Goal: Task Accomplishment & Management: Complete application form

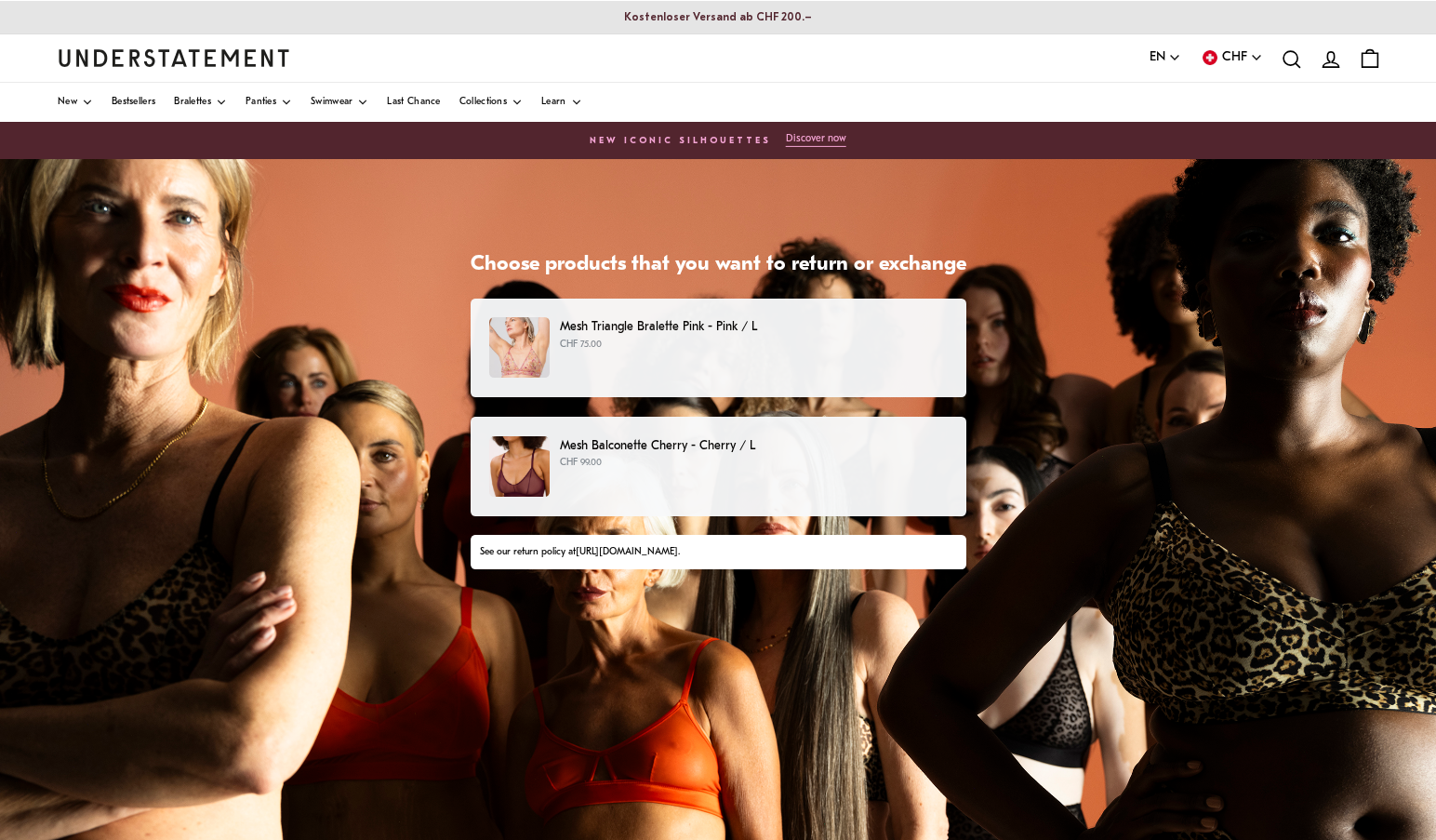
click at [611, 344] on p "CHF 75.00" at bounding box center [753, 345] width 387 height 15
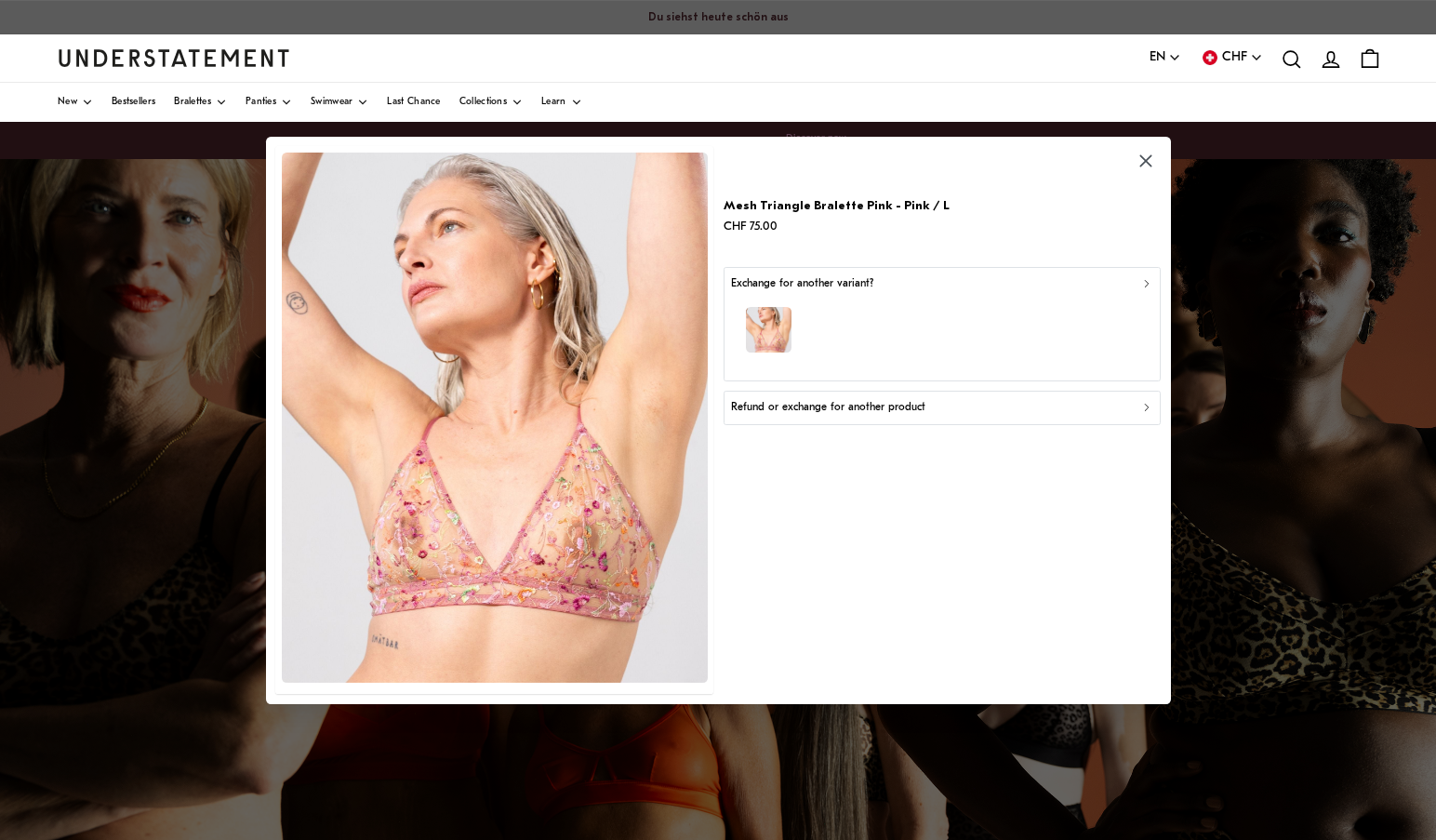
click at [850, 411] on p "Refund or exchange for another product" at bounding box center [828, 408] width 195 height 18
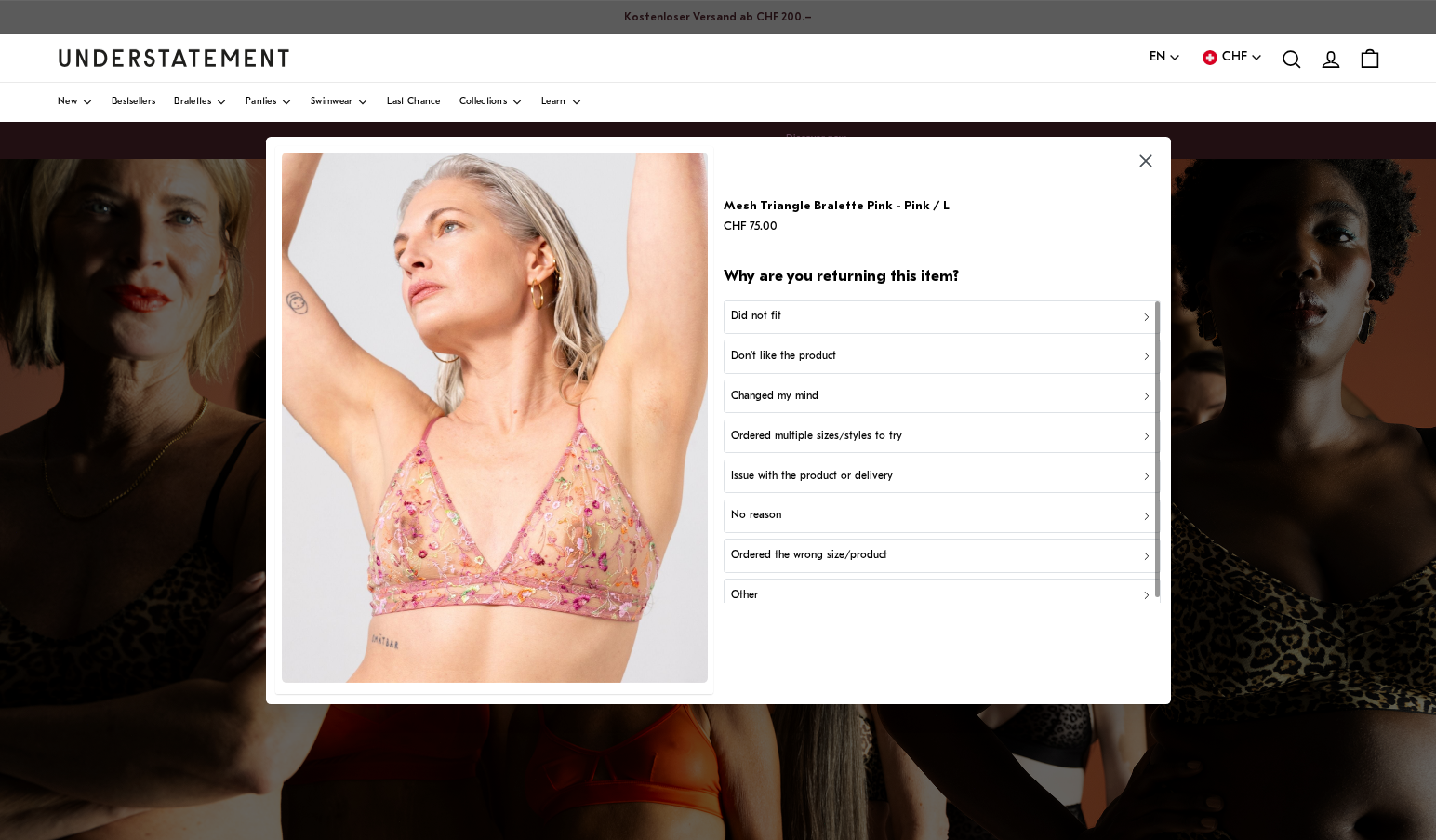
click at [811, 315] on div "Did not fit" at bounding box center [941, 316] width 422 height 18
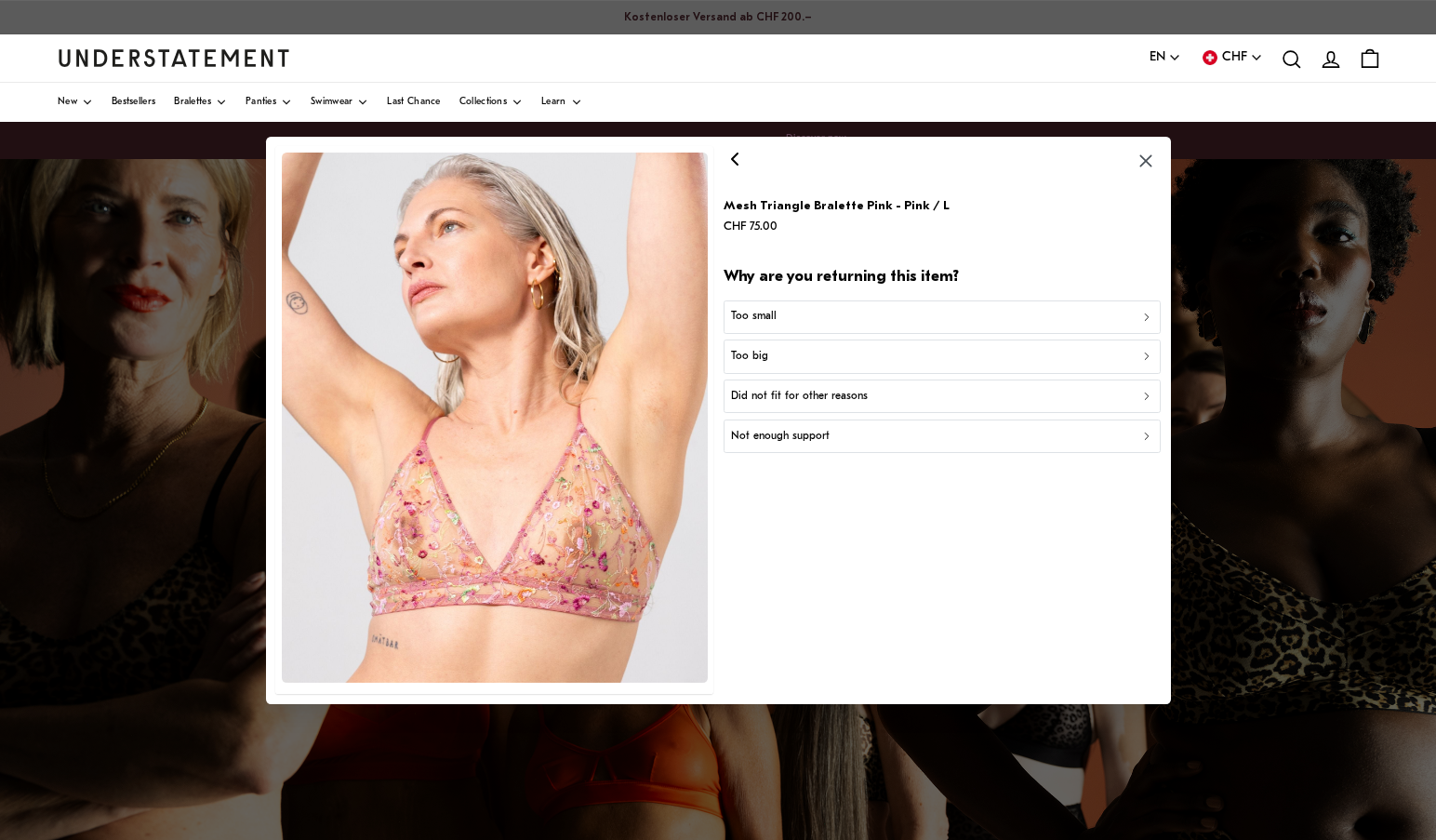
click at [789, 312] on div "Too small" at bounding box center [941, 316] width 422 height 18
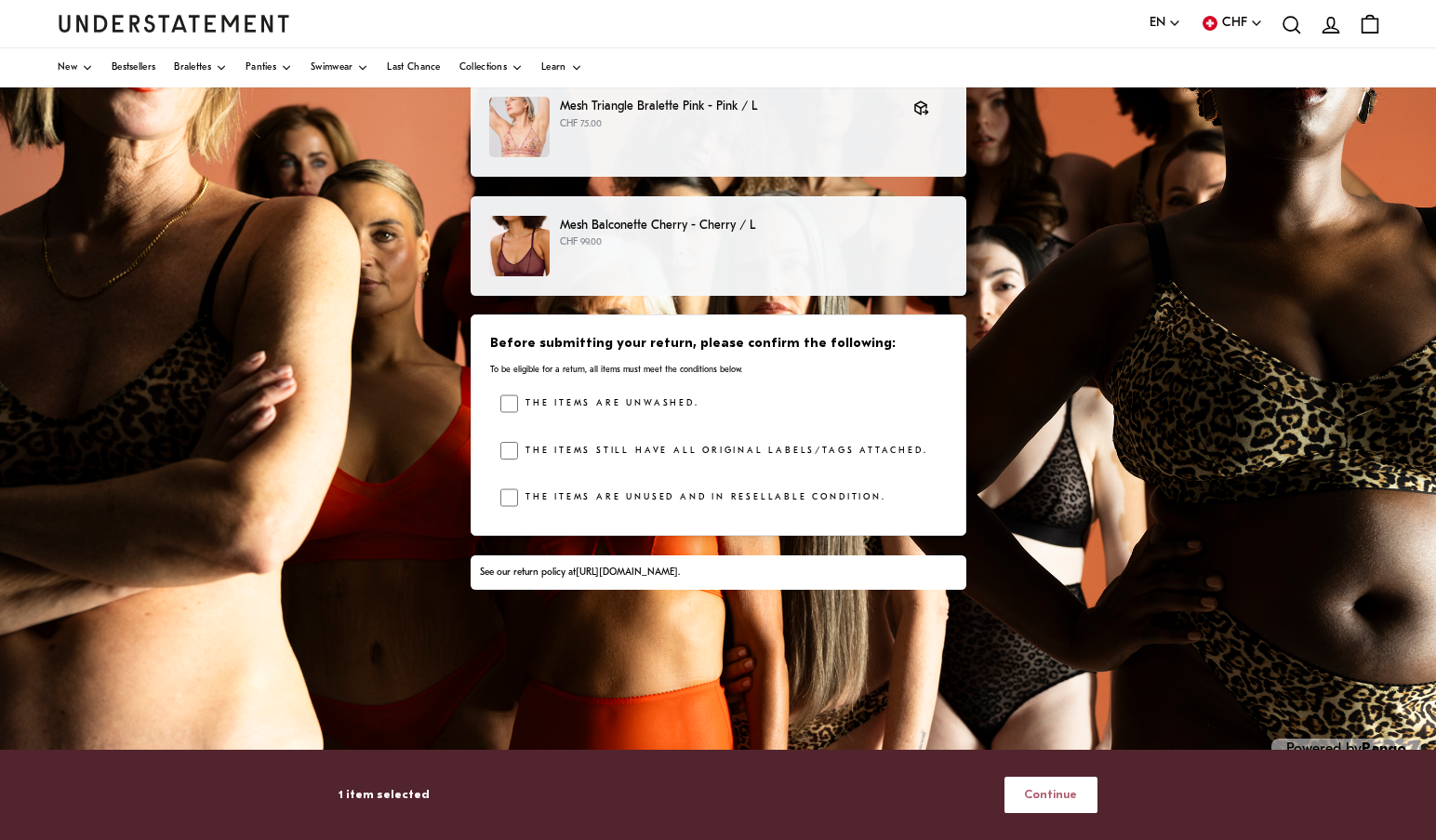
scroll to position [226, 0]
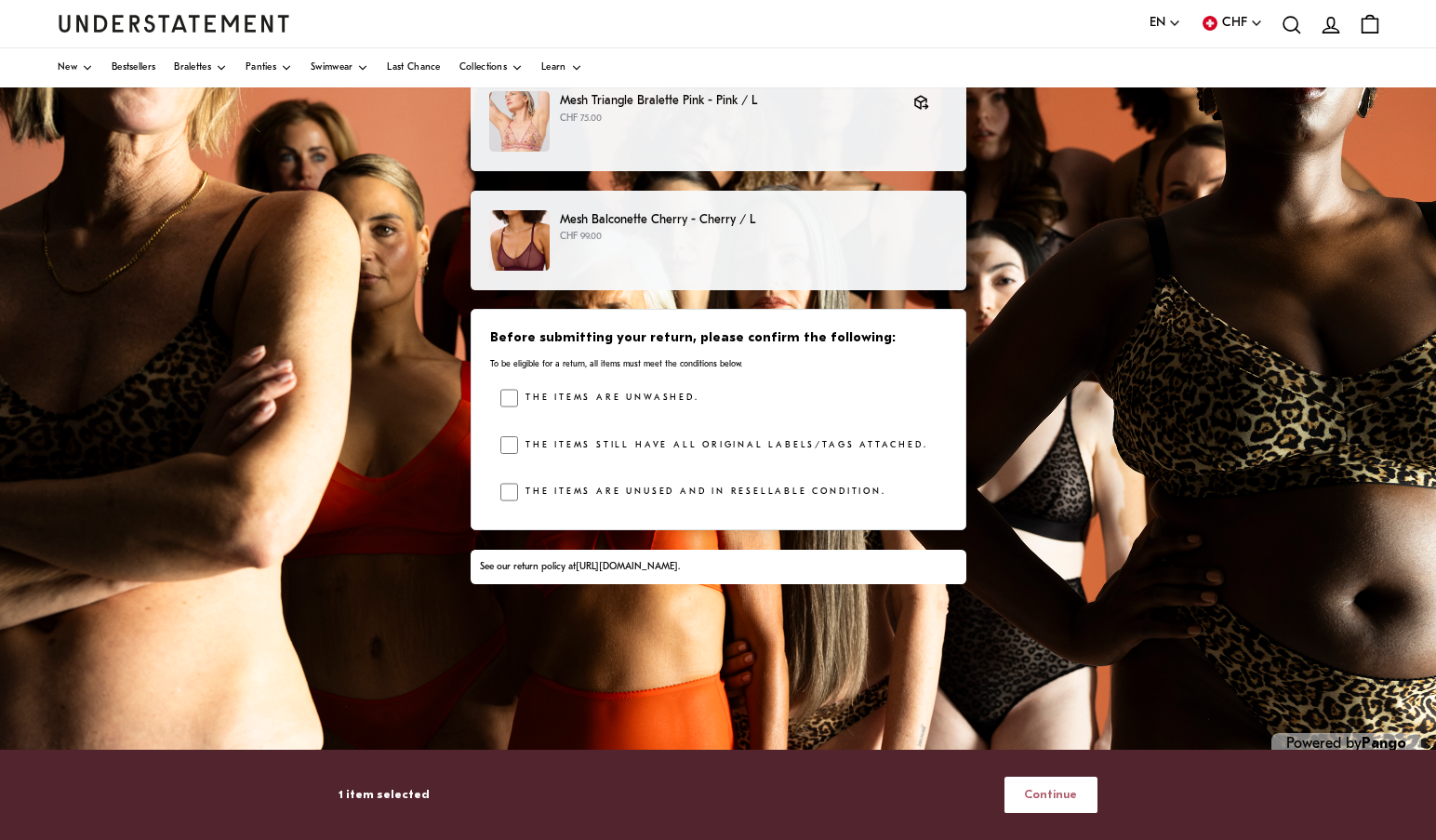
click at [1058, 799] on span "Continue" at bounding box center [1050, 794] width 53 height 34
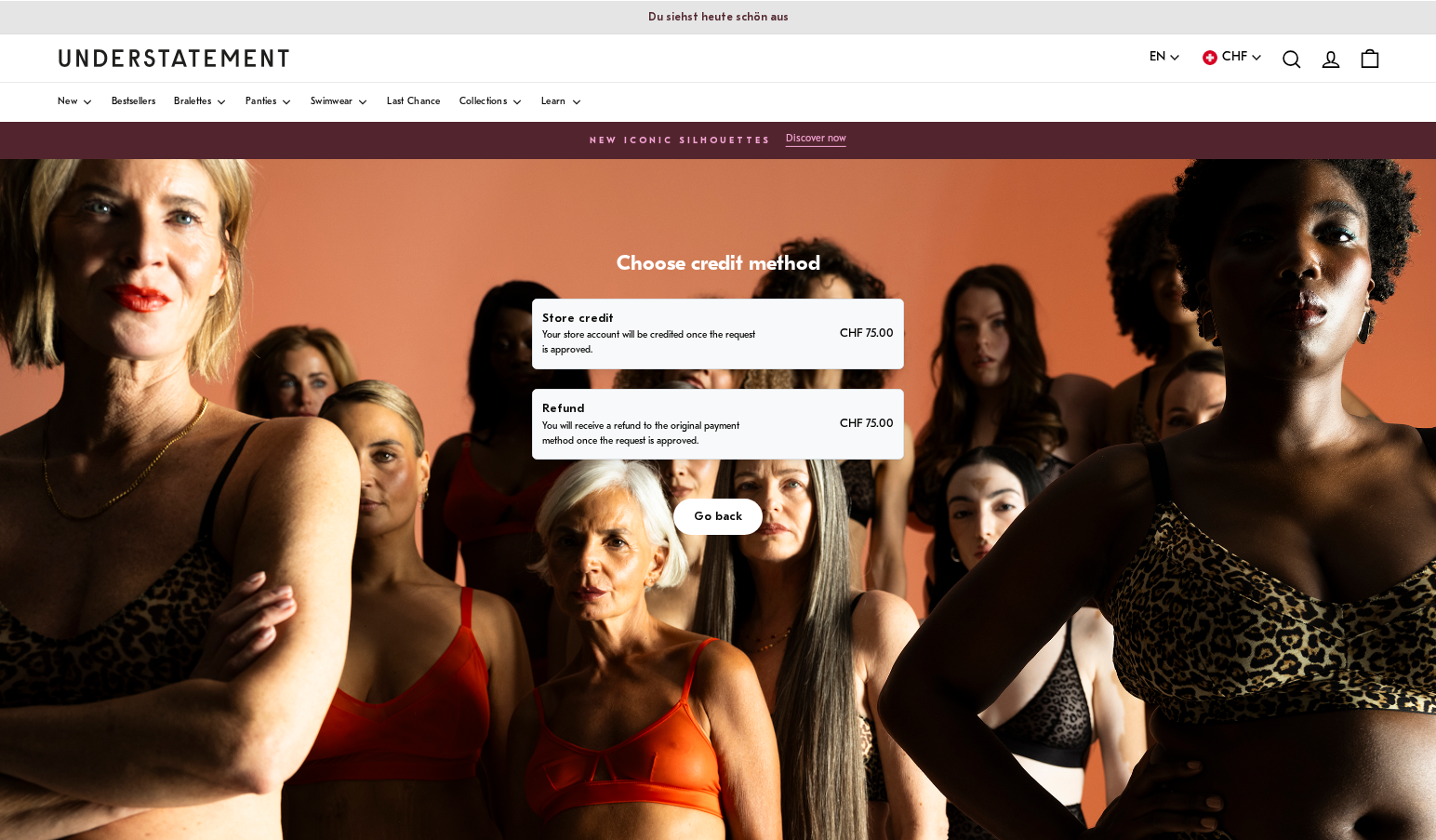
click at [780, 426] on div "Refund You will receive a refund to the original payment method once the reques…" at bounding box center [718, 424] width 350 height 51
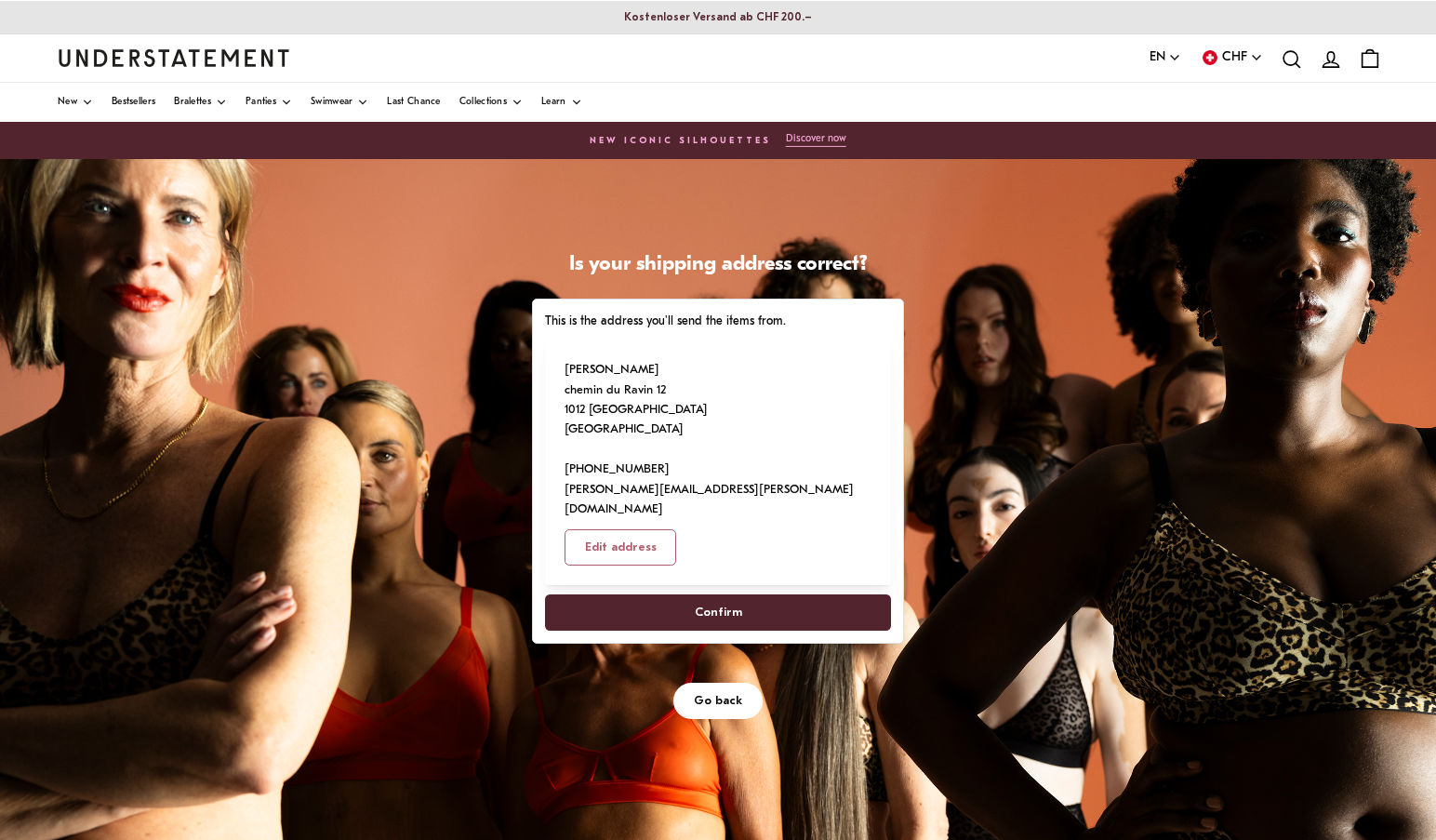
click at [755, 595] on span "Confirm" at bounding box center [718, 611] width 305 height 34
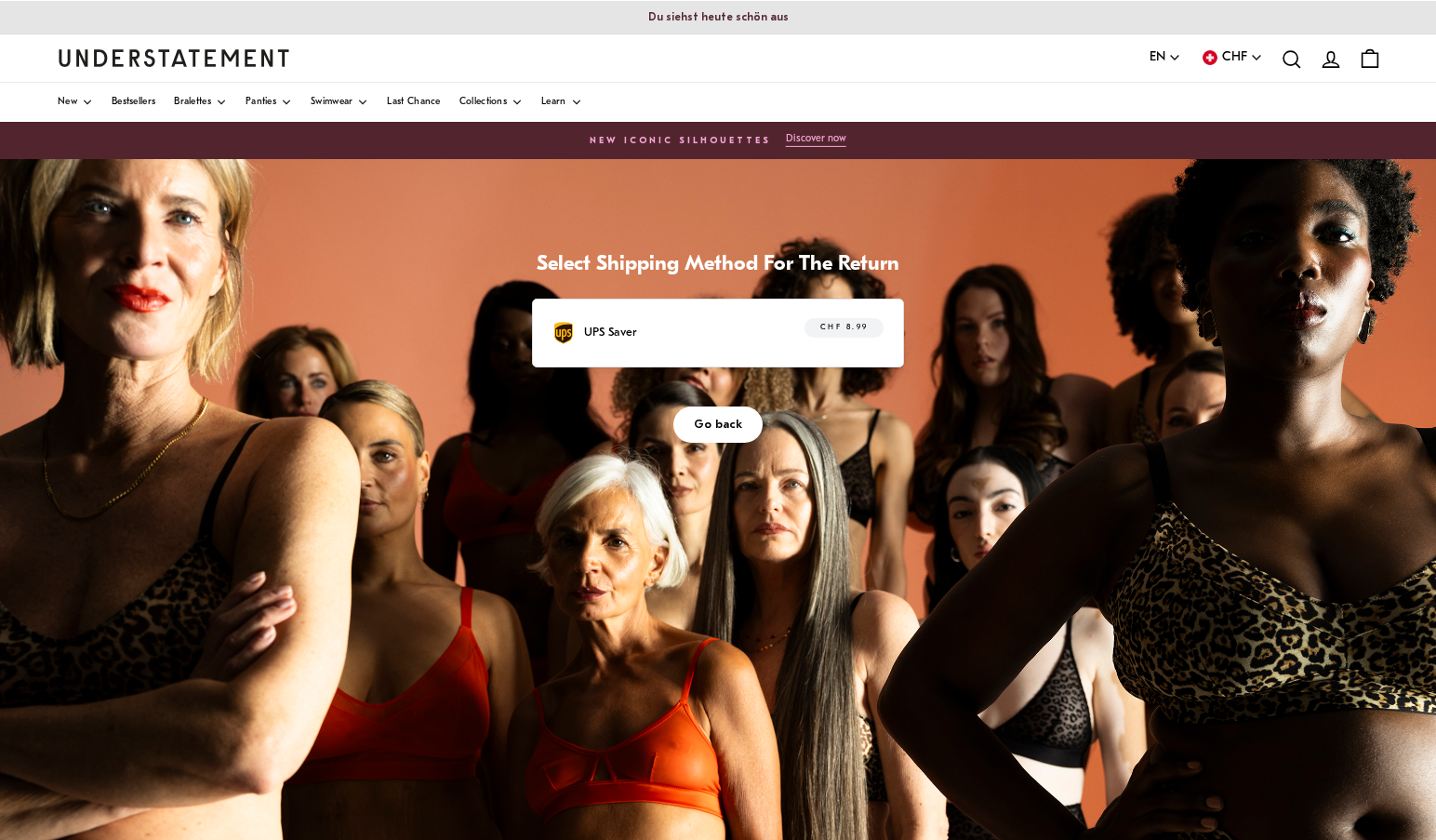
click at [750, 341] on div "UPS Saver CHF 8.99" at bounding box center [718, 333] width 331 height 29
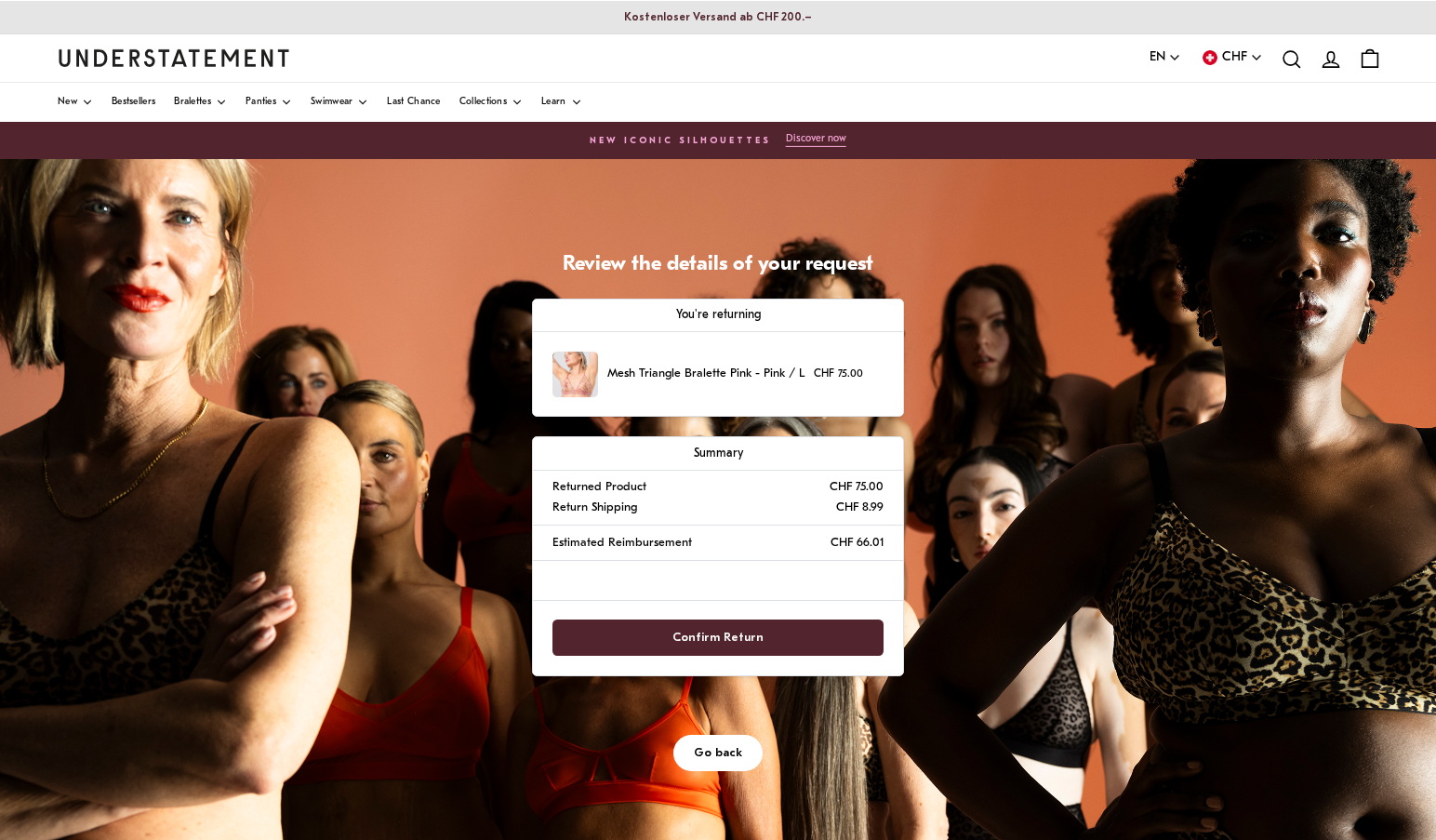
click at [760, 632] on span "Confirm Return" at bounding box center [718, 637] width 291 height 34
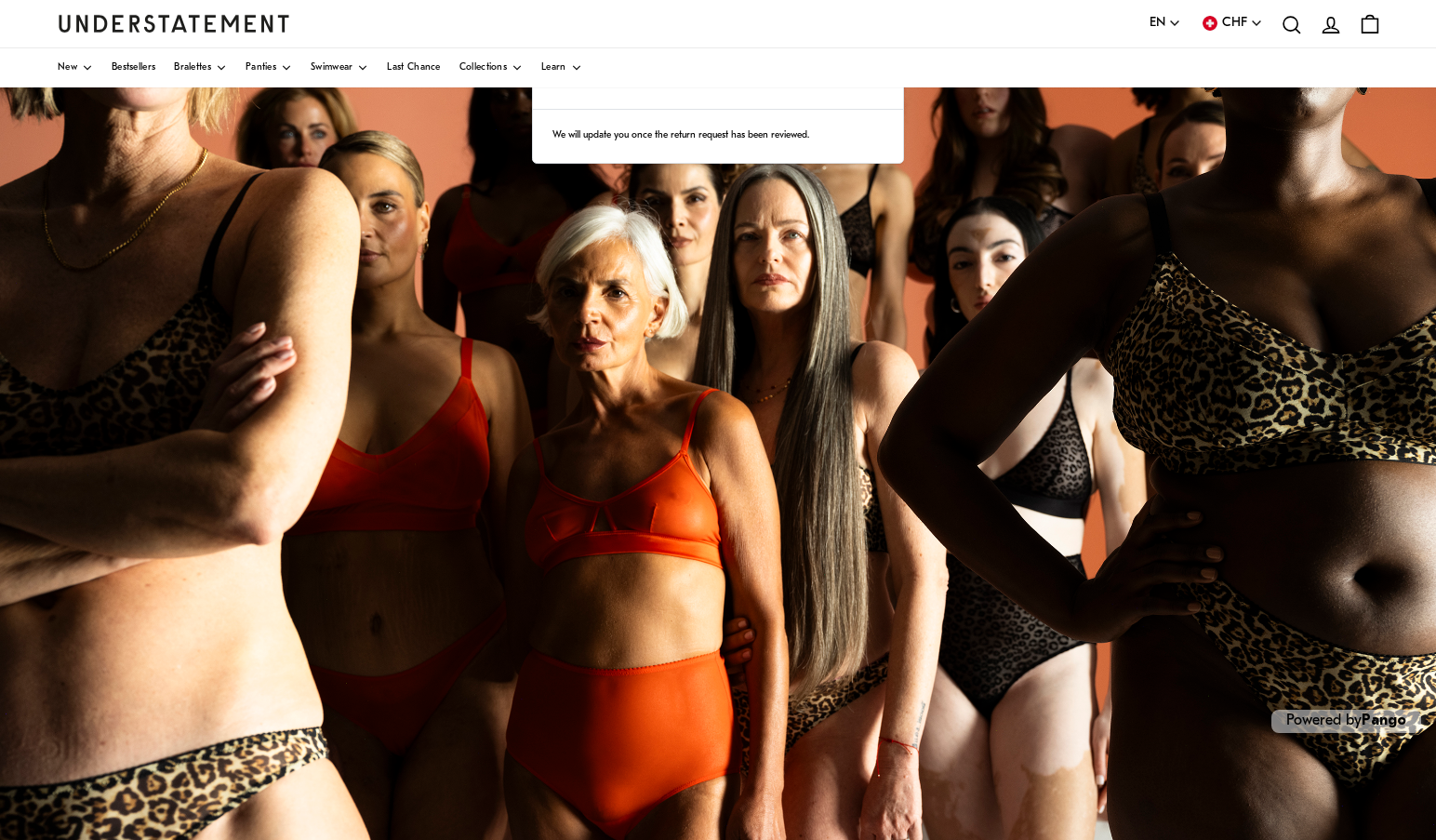
scroll to position [249, 0]
